Goal: Transaction & Acquisition: Purchase product/service

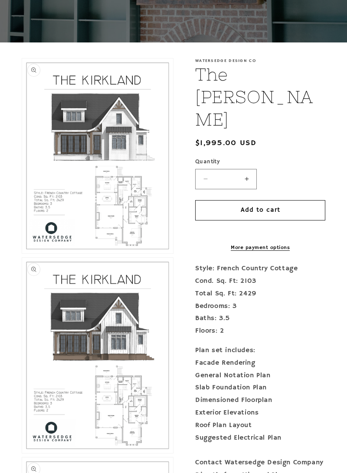
scroll to position [140, 0]
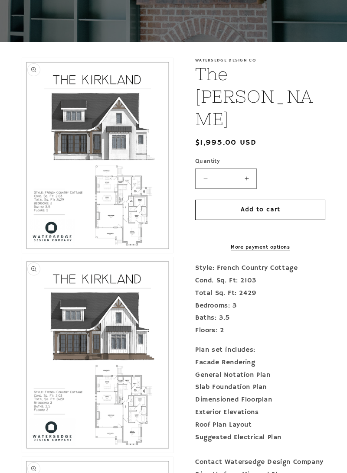
click at [22, 253] on button "Open media 1 in modal" at bounding box center [22, 253] width 0 height 0
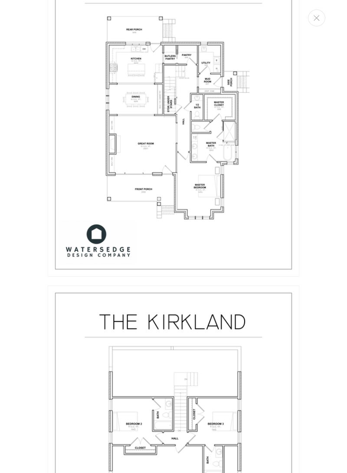
scroll to position [723, 0]
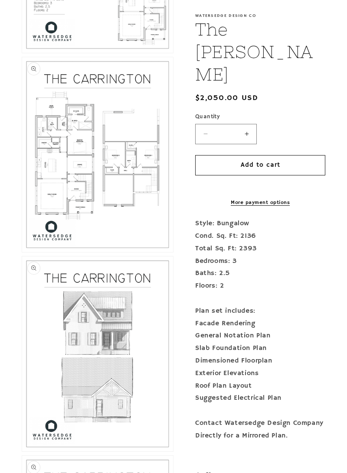
scroll to position [544, 0]
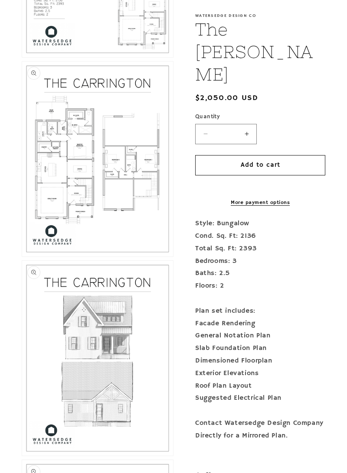
click at [22, 257] on button "Open media 3 in modal" at bounding box center [22, 257] width 0 height 0
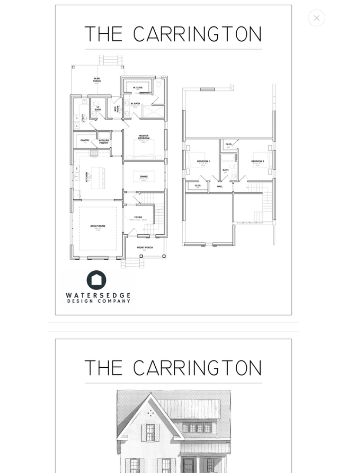
scroll to position [678, 0]
